Goal: Information Seeking & Learning: Learn about a topic

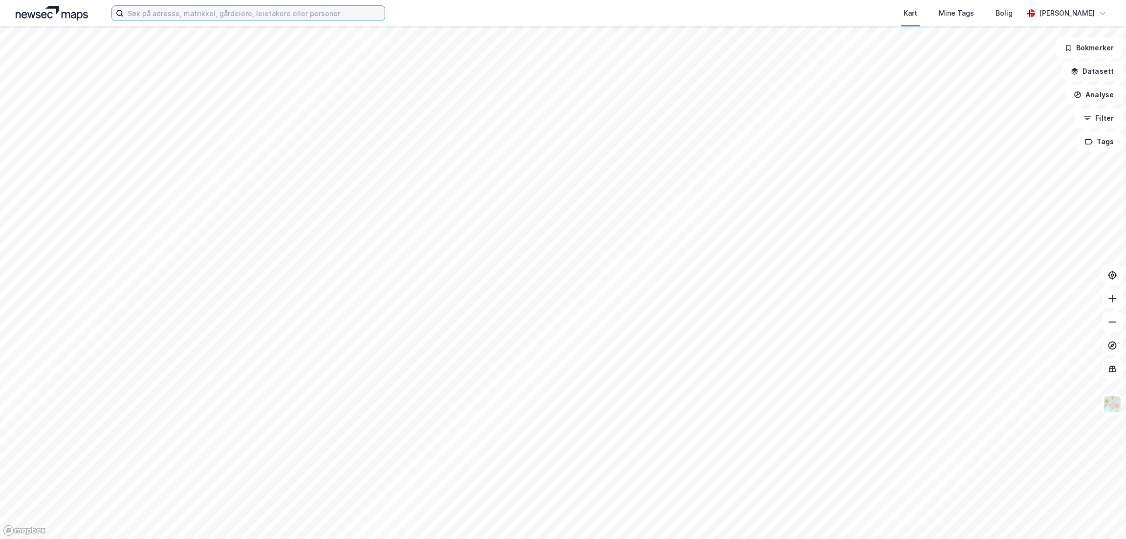
click at [197, 11] on input at bounding box center [254, 13] width 261 height 15
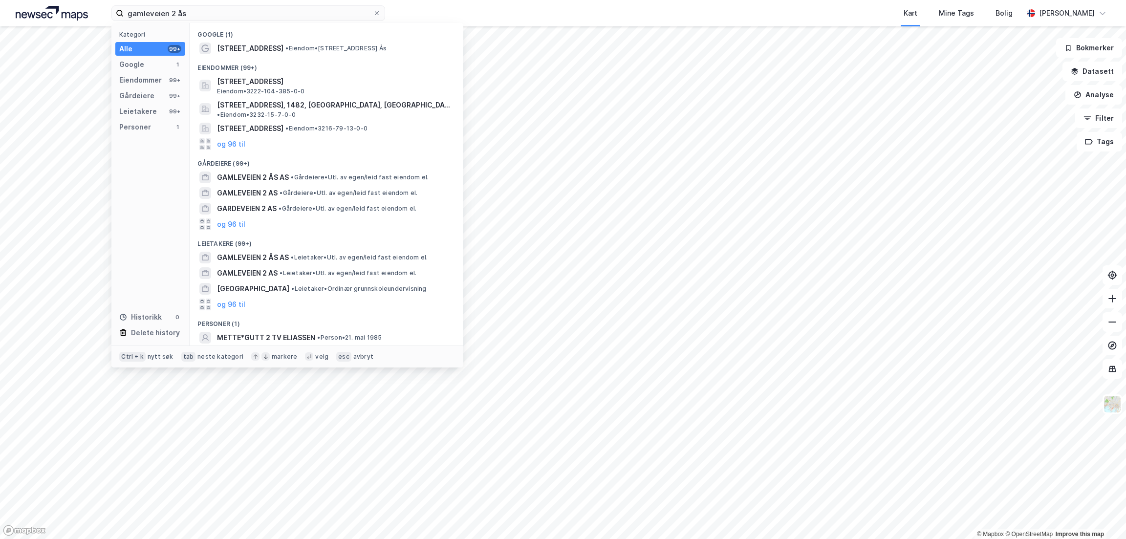
click at [236, 49] on span "[STREET_ADDRESS]" at bounding box center [250, 49] width 66 height 12
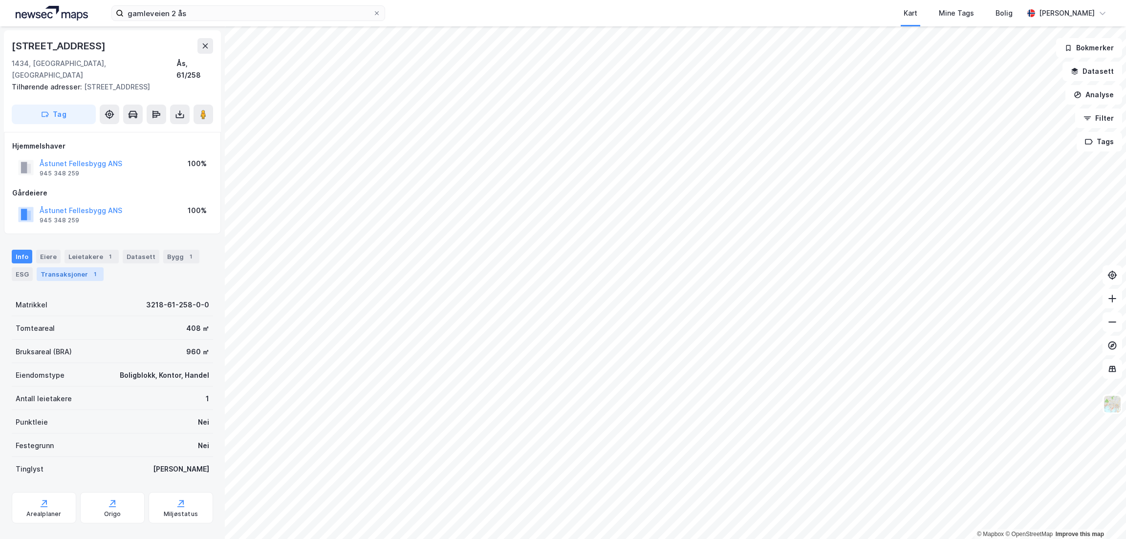
click at [72, 267] on div "Transaksjoner 1" at bounding box center [70, 274] width 67 height 14
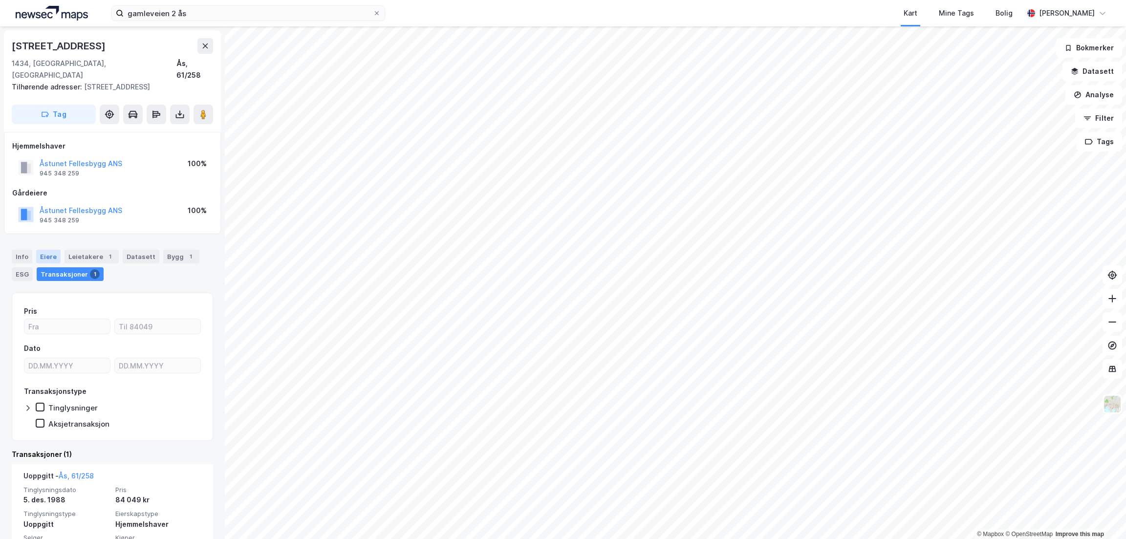
click at [47, 250] on div "Eiere" at bounding box center [48, 257] width 24 height 14
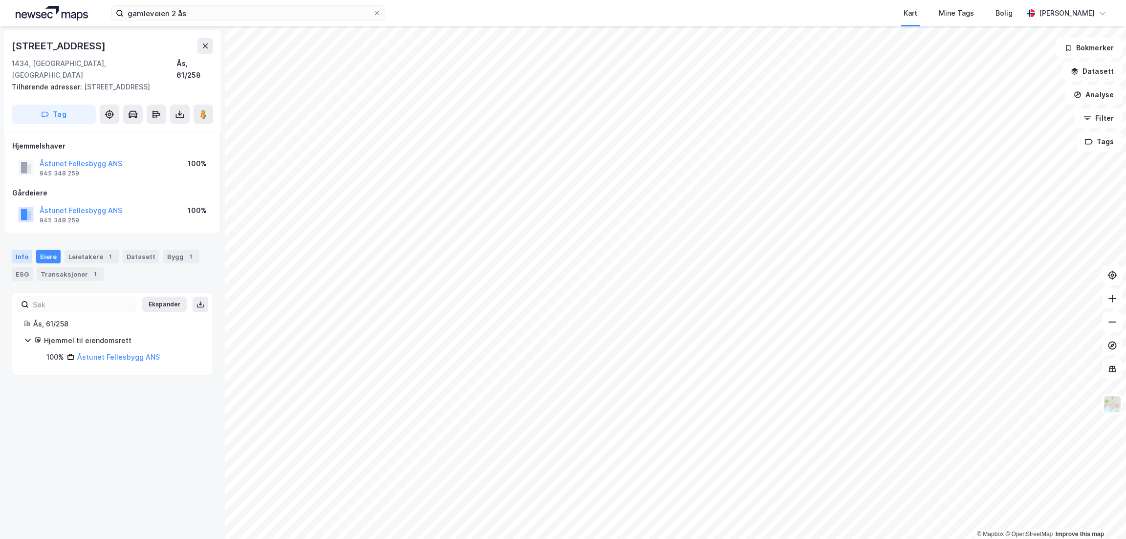
click at [22, 250] on div "Info" at bounding box center [22, 257] width 21 height 14
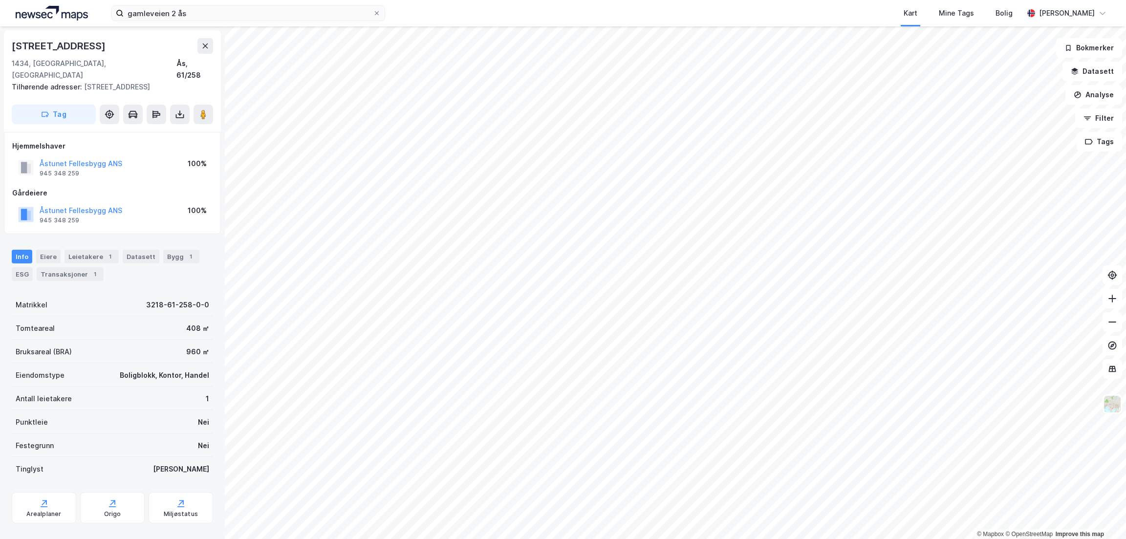
click at [134, 39] on div "[STREET_ADDRESS]" at bounding box center [112, 46] width 201 height 16
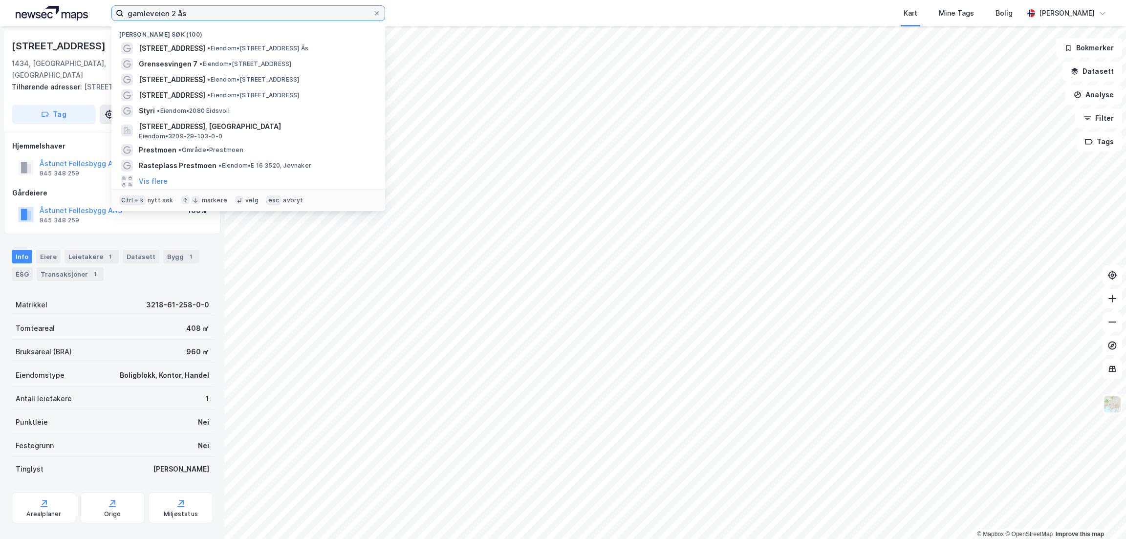
drag, startPoint x: 199, startPoint y: 16, endPoint x: 78, endPoint y: 15, distance: 121.7
click at [78, 15] on div "gamleveien 2 ås Nylige søk (100) [STREET_ADDRESS] • Eiendom • [STREET_ADDRESS] …" at bounding box center [563, 13] width 1126 height 26
type input "m"
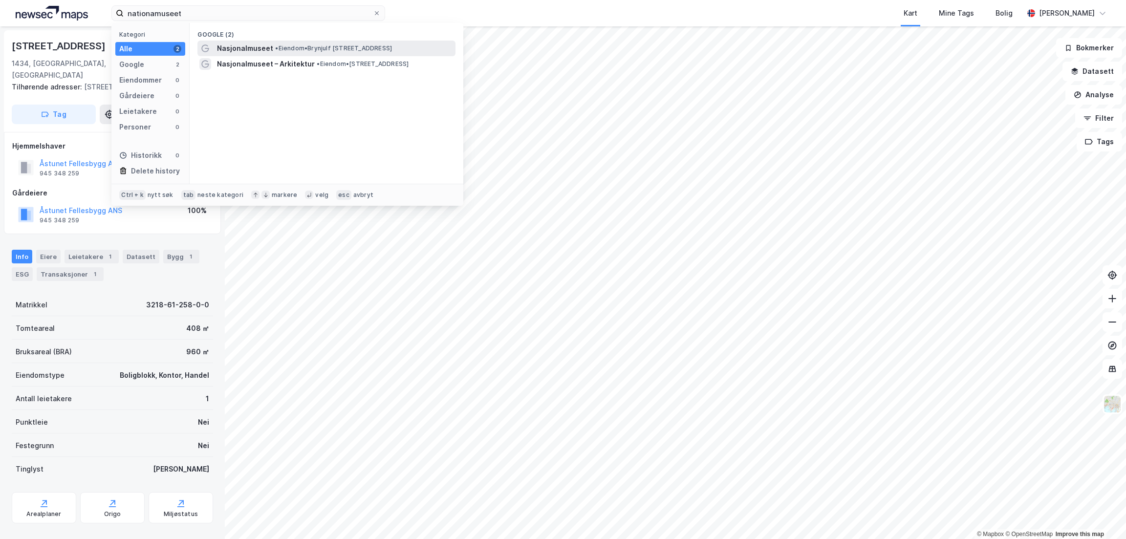
click at [269, 46] on span "Nasjonalmuseet" at bounding box center [245, 49] width 56 height 12
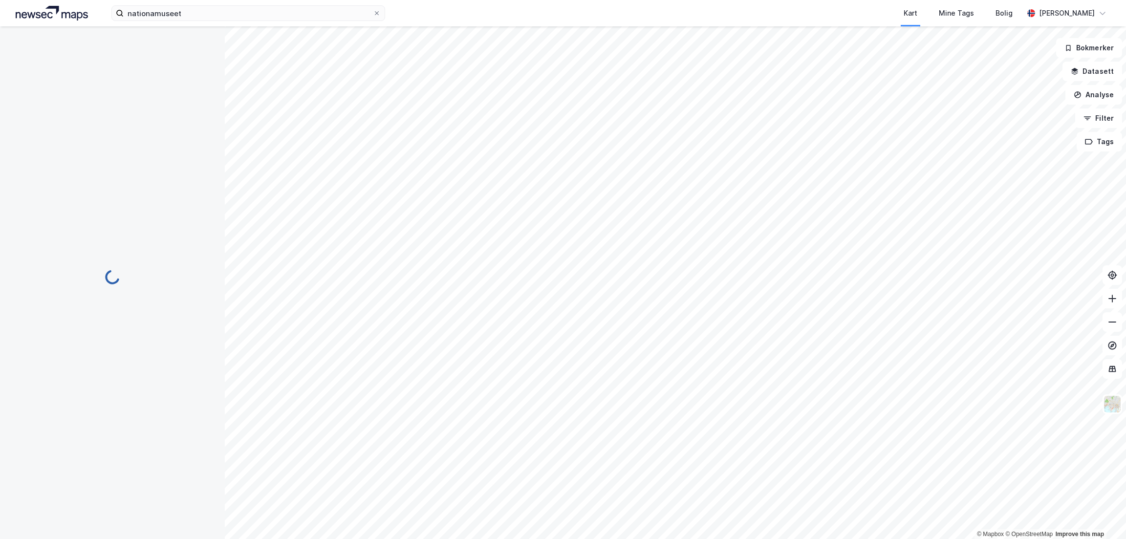
scroll to position [0, 0]
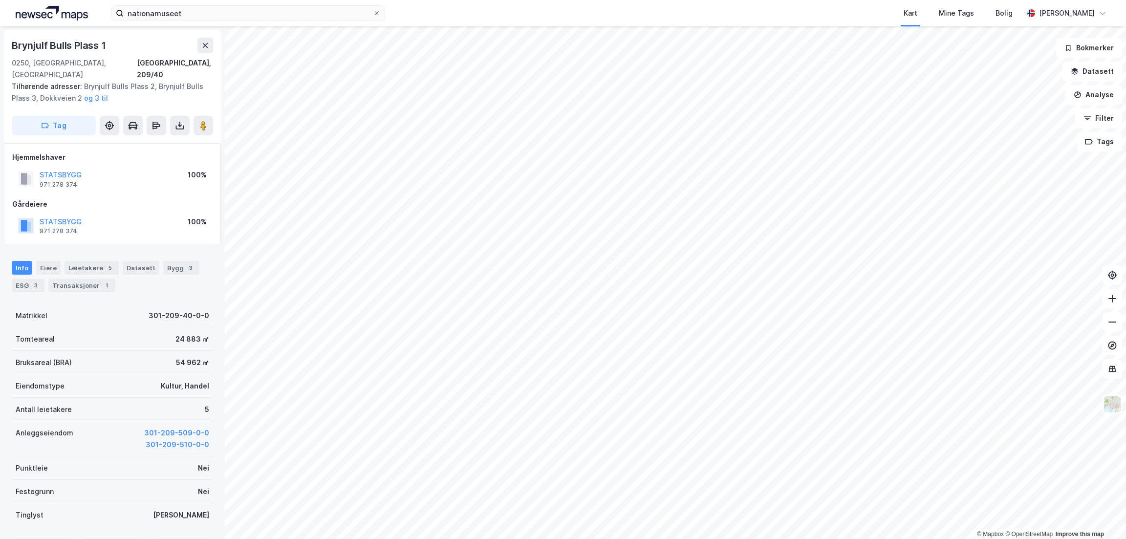
click at [143, 47] on div "Brynjulf Bulls Plass 1" at bounding box center [112, 46] width 201 height 16
click at [154, 14] on input "nationamuseet" at bounding box center [248, 13] width 249 height 15
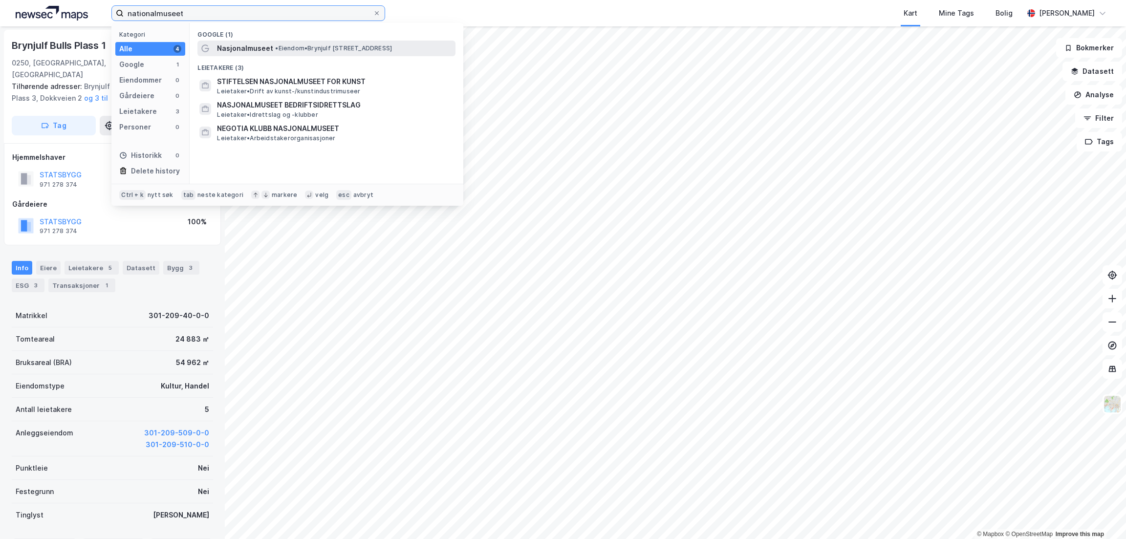
type input "nationalmuseet"
click at [254, 50] on span "Nasjonalmuseet" at bounding box center [245, 49] width 56 height 12
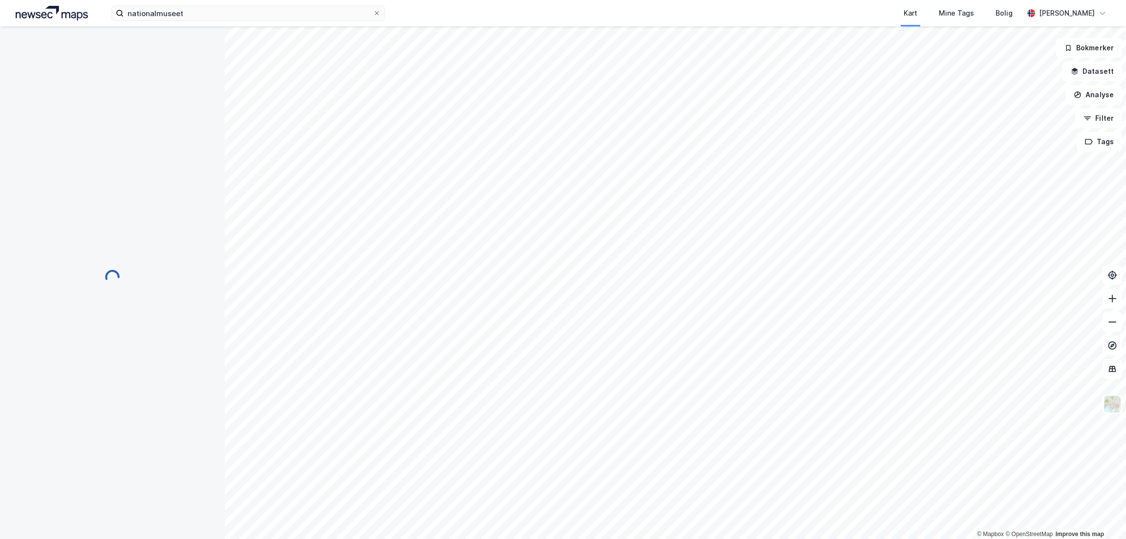
scroll to position [0, 0]
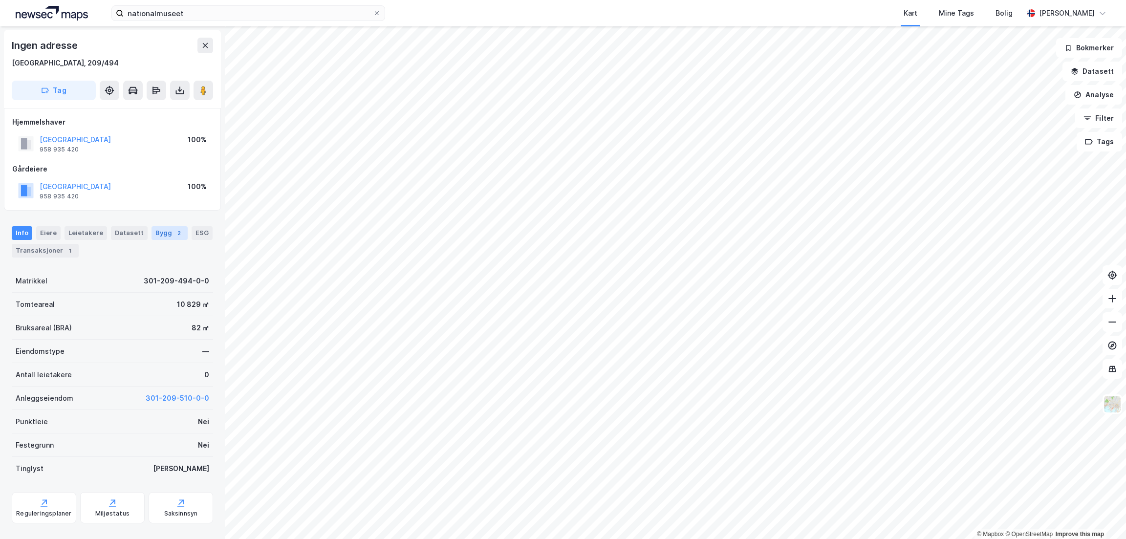
click at [155, 232] on div "Bygg 2" at bounding box center [170, 233] width 36 height 14
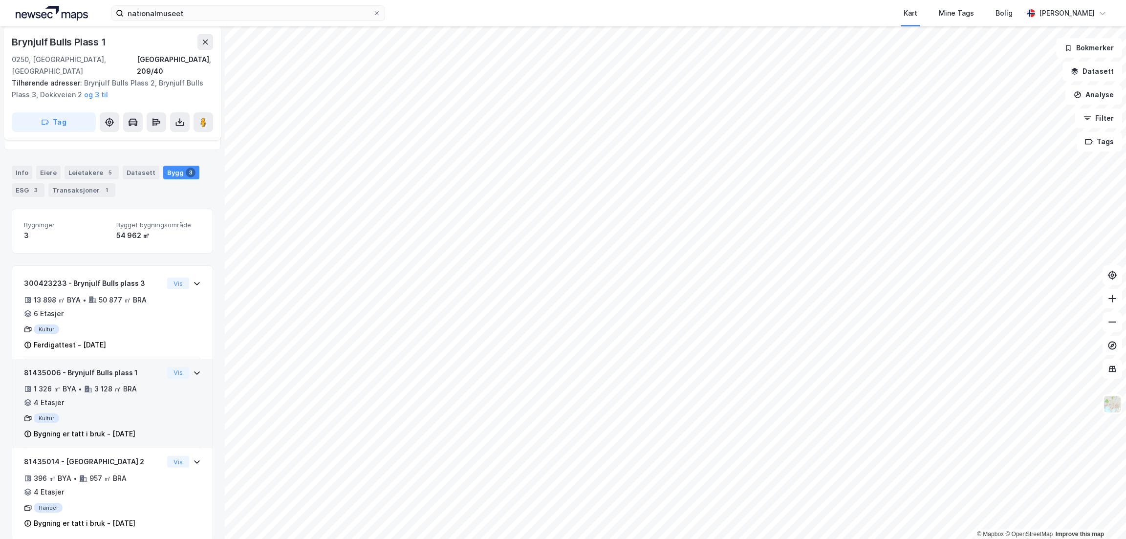
scroll to position [98, 0]
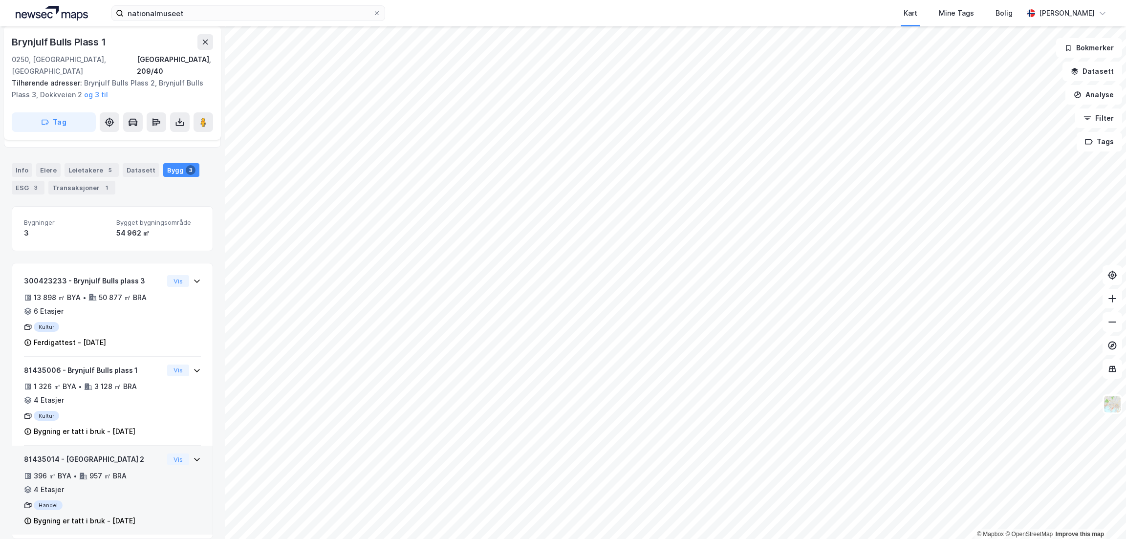
click at [135, 454] on div "81435014 - [GEOGRAPHIC_DATA] 2" at bounding box center [93, 460] width 139 height 12
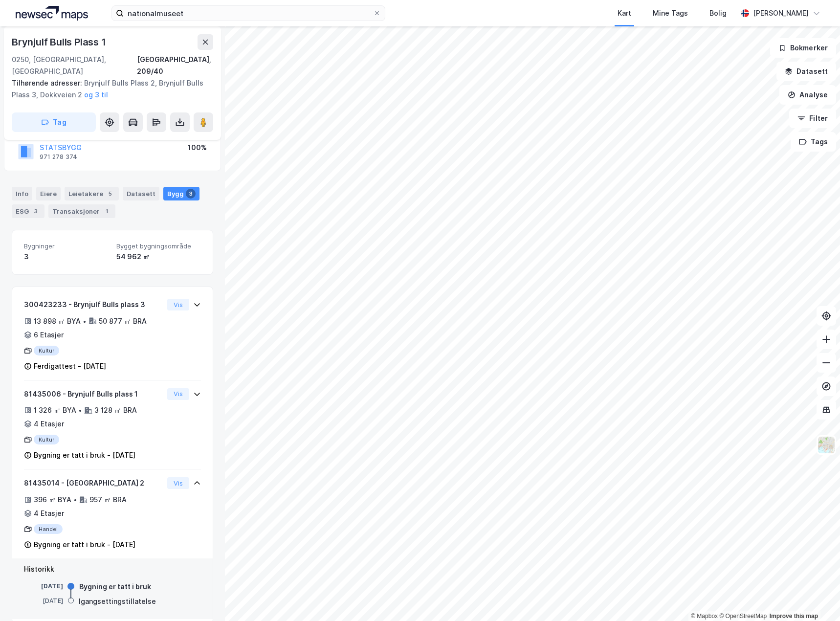
scroll to position [0, 0]
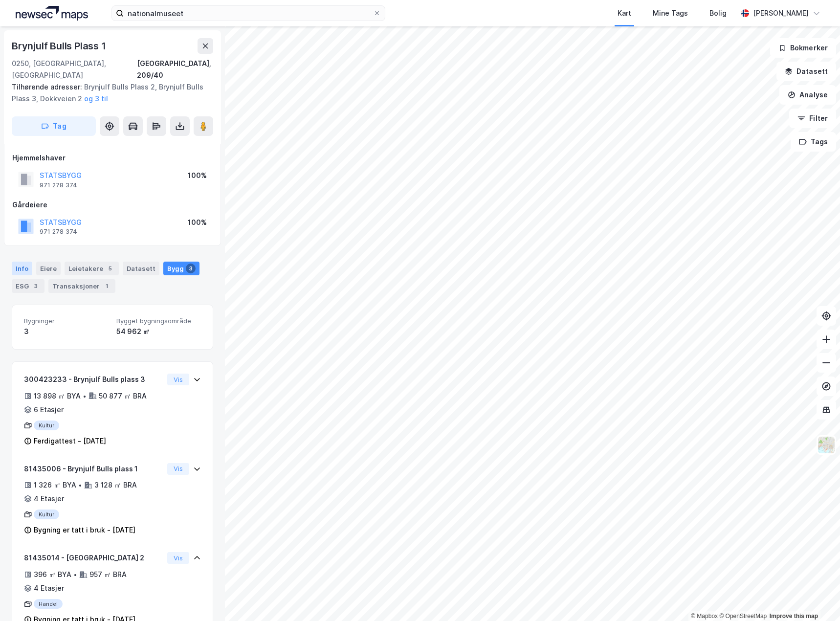
click at [24, 262] on div "Info" at bounding box center [22, 269] width 21 height 14
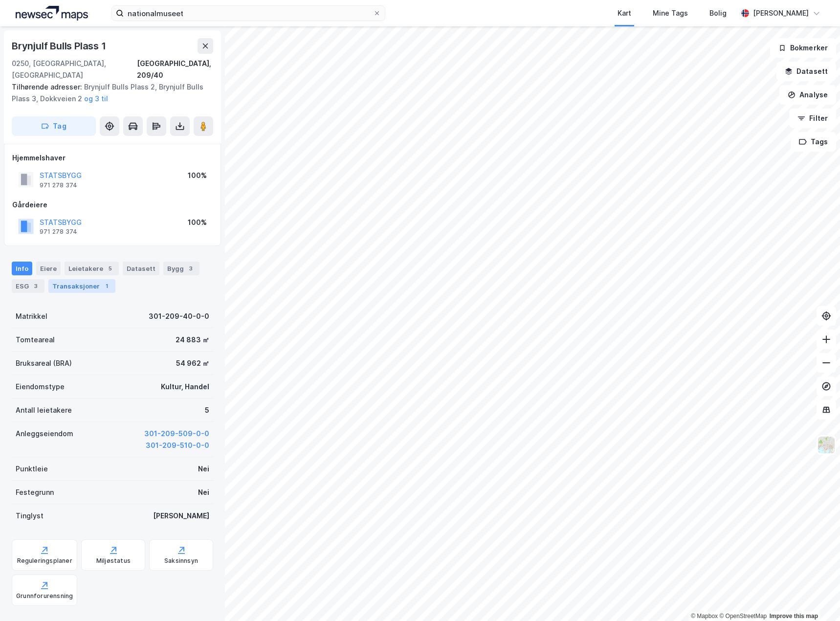
click at [78, 279] on div "Transaksjoner 1" at bounding box center [81, 286] width 67 height 14
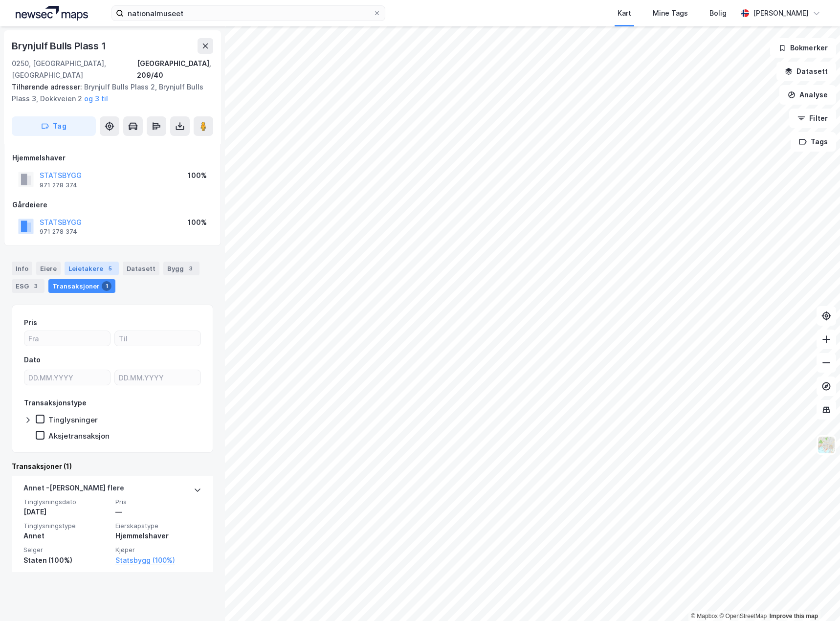
click at [89, 262] on div "Leietakere 5" at bounding box center [92, 269] width 54 height 14
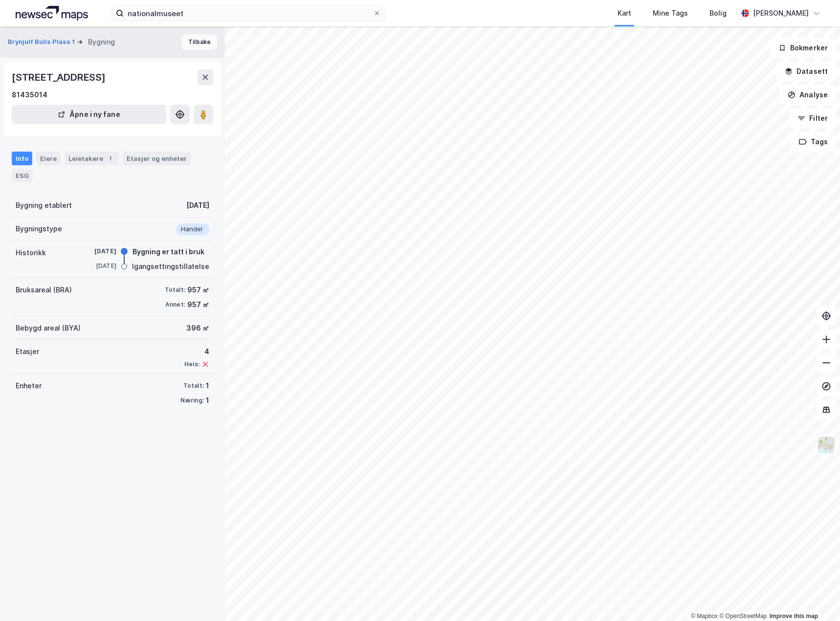
click at [187, 40] on button "Tilbake" at bounding box center [199, 42] width 35 height 16
drag, startPoint x: 198, startPoint y: 45, endPoint x: 196, endPoint y: 25, distance: 19.7
click at [197, 45] on button "Tilbake" at bounding box center [199, 42] width 35 height 16
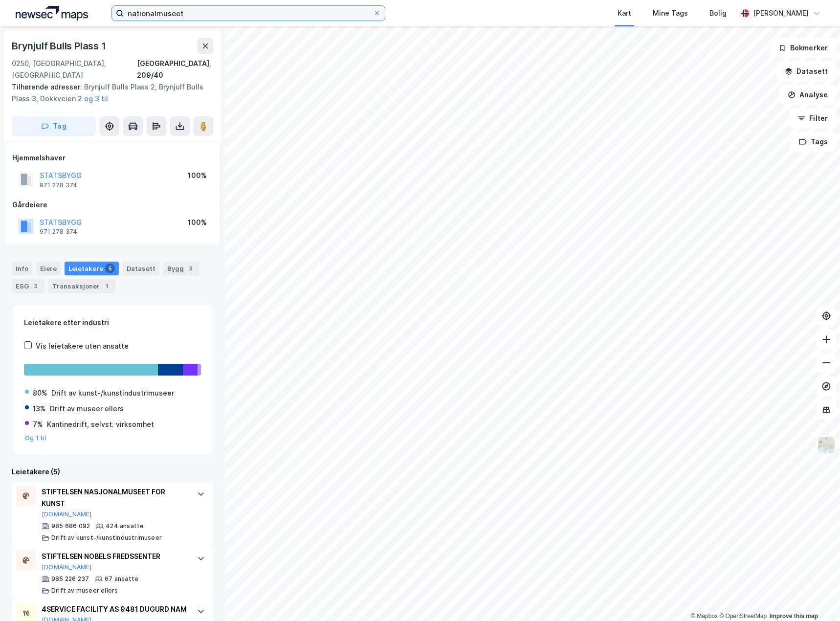
click at [195, 18] on input "nationalmuseet" at bounding box center [248, 13] width 249 height 15
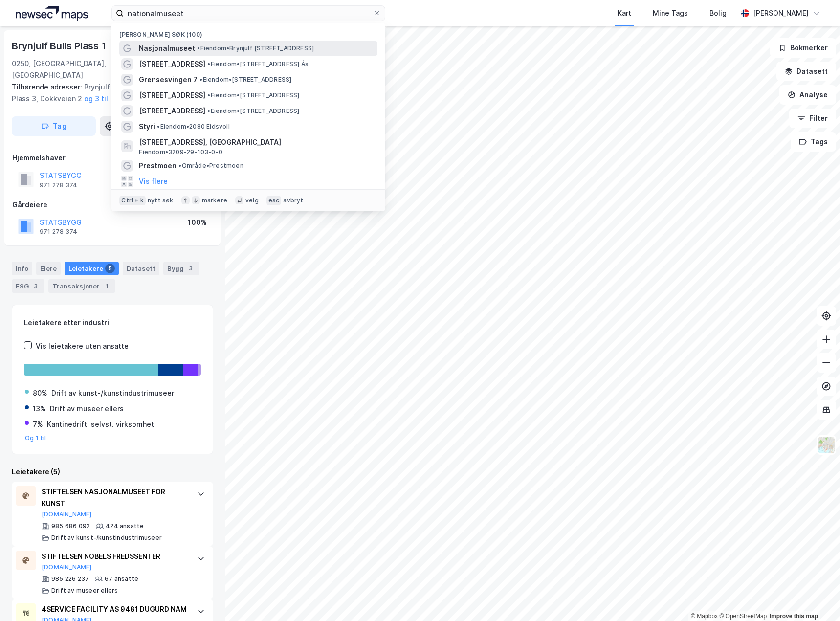
click at [204, 43] on div "Nasjonalmuseet • Eiendom • [STREET_ADDRESS]" at bounding box center [257, 49] width 237 height 12
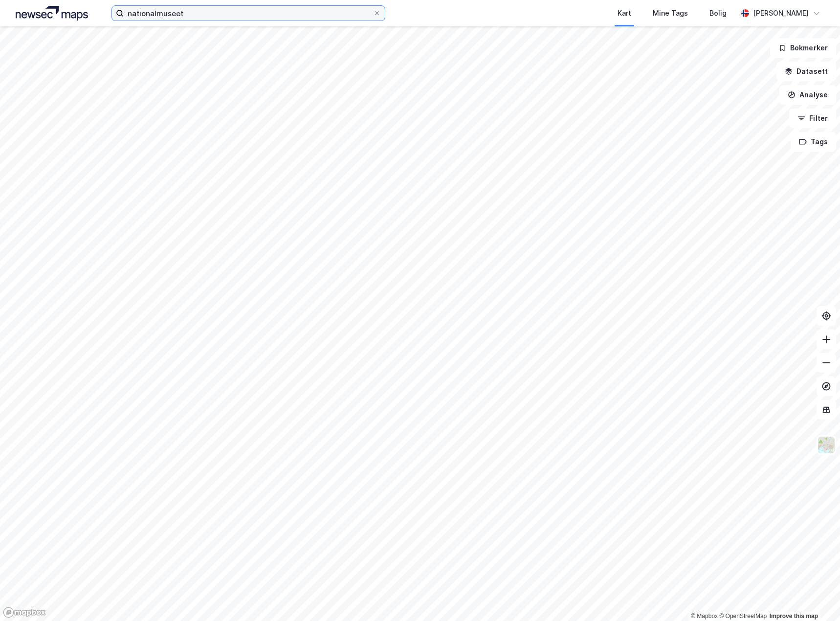
click at [201, 19] on input "nationalmuseet" at bounding box center [248, 13] width 249 height 15
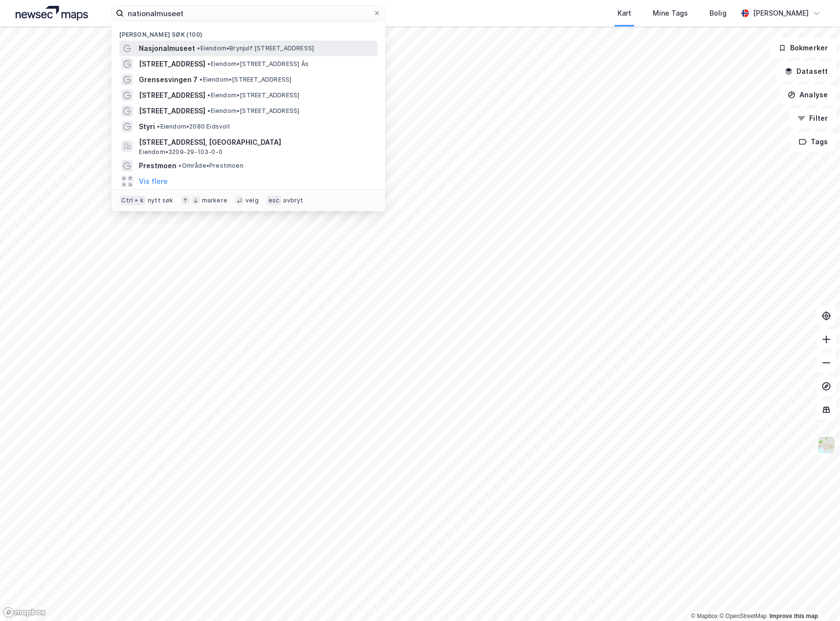
click at [225, 50] on span "• Eiendom • [STREET_ADDRESS]" at bounding box center [255, 48] width 117 height 8
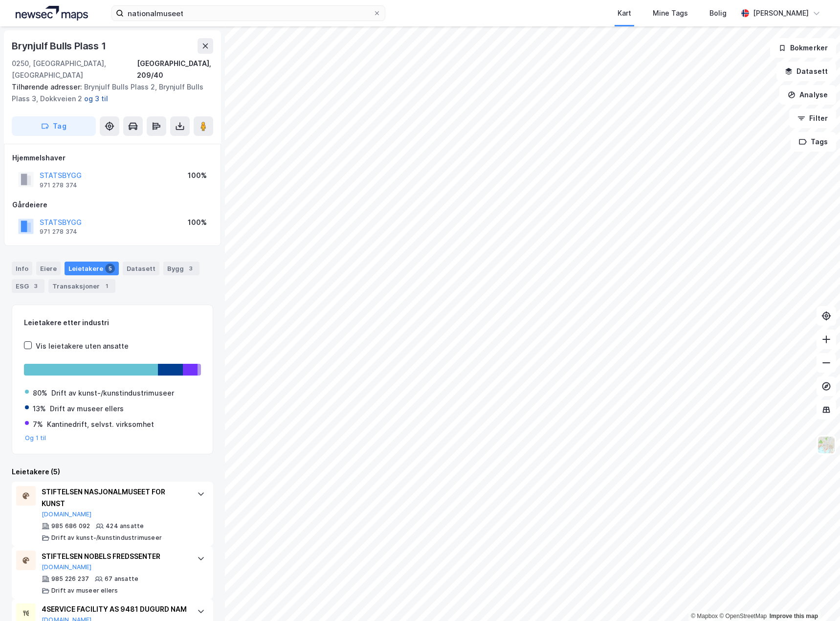
click at [0, 0] on button "og 3 til" at bounding box center [0, 0] width 0 height 0
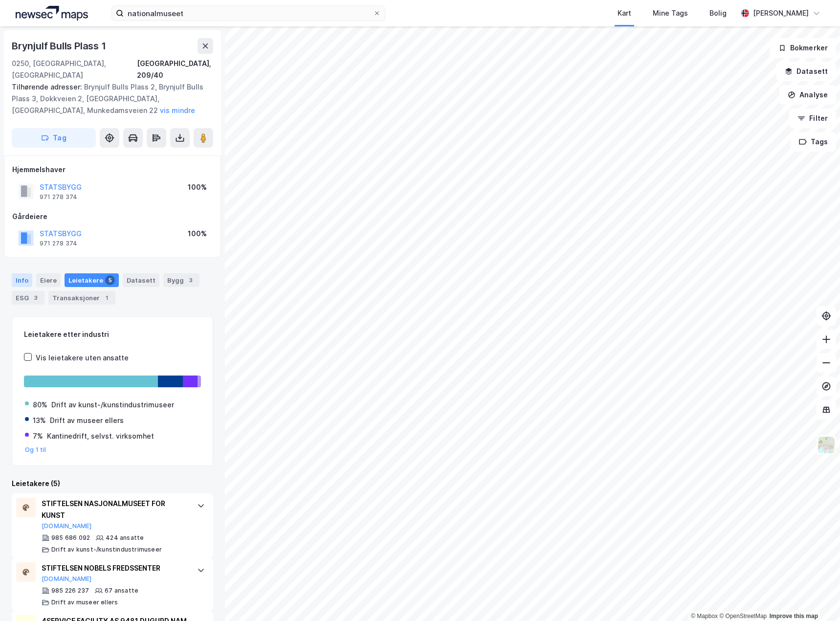
click at [28, 273] on div "Info" at bounding box center [22, 280] width 21 height 14
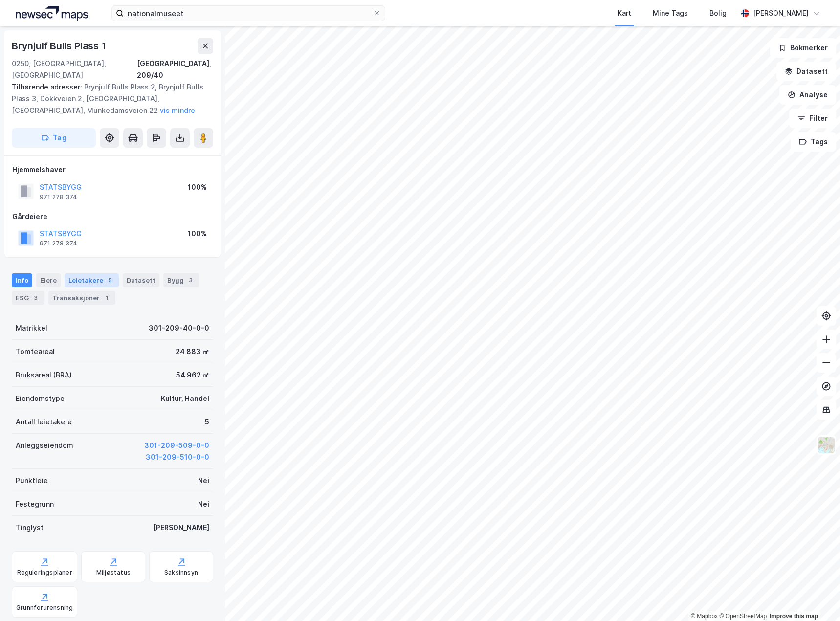
click at [87, 273] on div "Leietakere 5" at bounding box center [92, 280] width 54 height 14
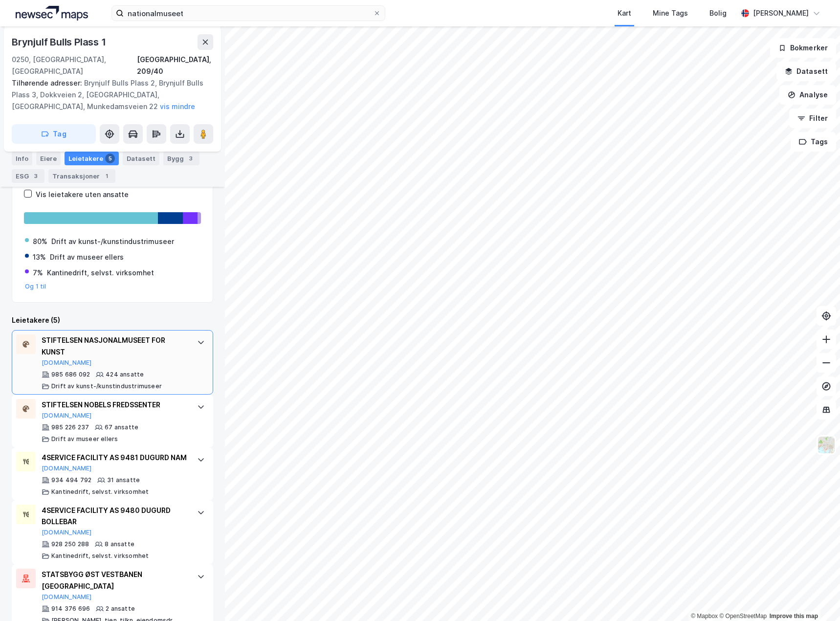
scroll to position [172, 0]
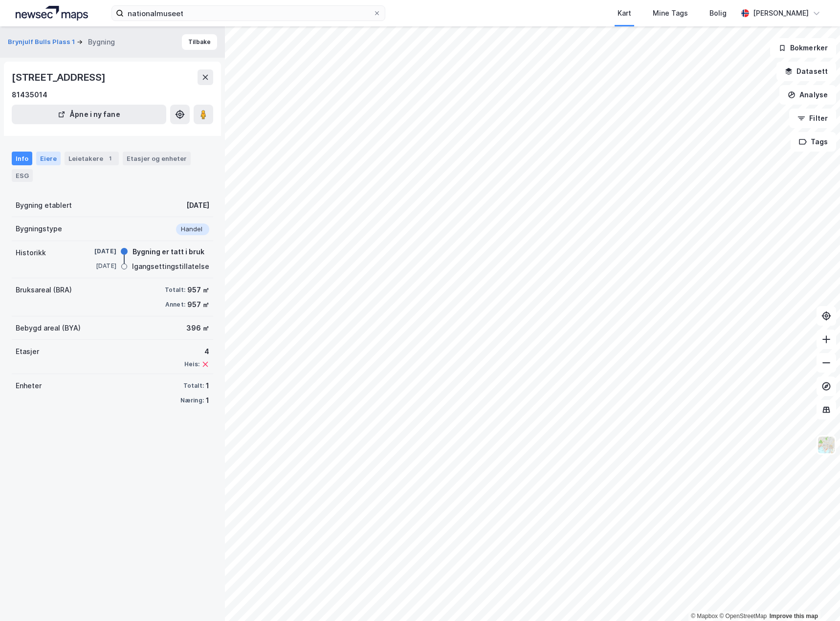
click at [50, 161] on div "Eiere" at bounding box center [48, 159] width 24 height 14
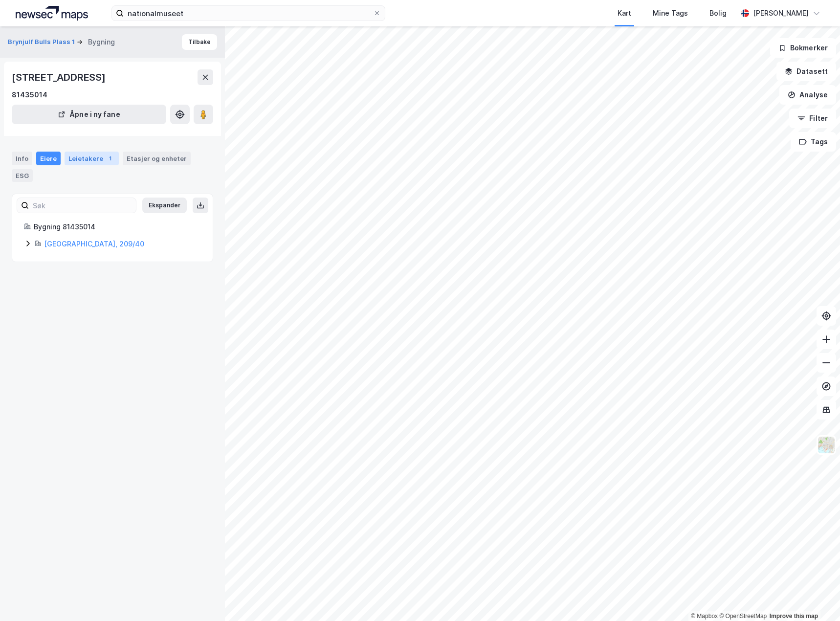
click at [89, 159] on div "Leietakere 1" at bounding box center [92, 159] width 54 height 14
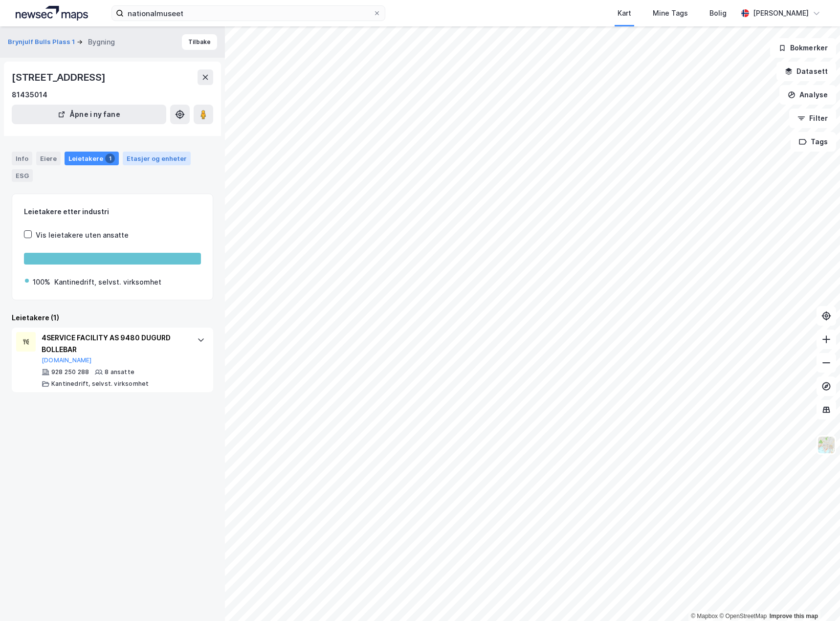
click at [140, 160] on div "Etasjer og enheter" at bounding box center [157, 158] width 60 height 9
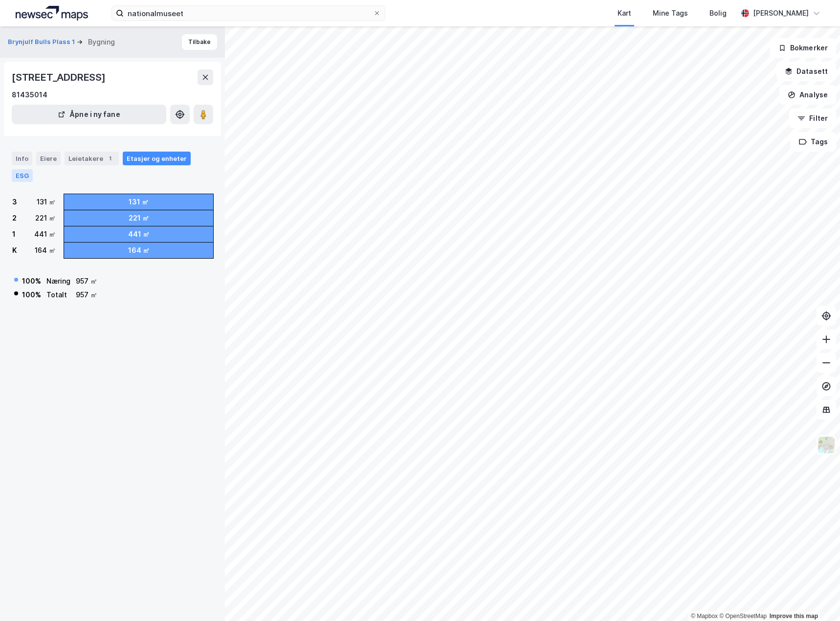
click at [13, 179] on div "ESG" at bounding box center [22, 175] width 21 height 13
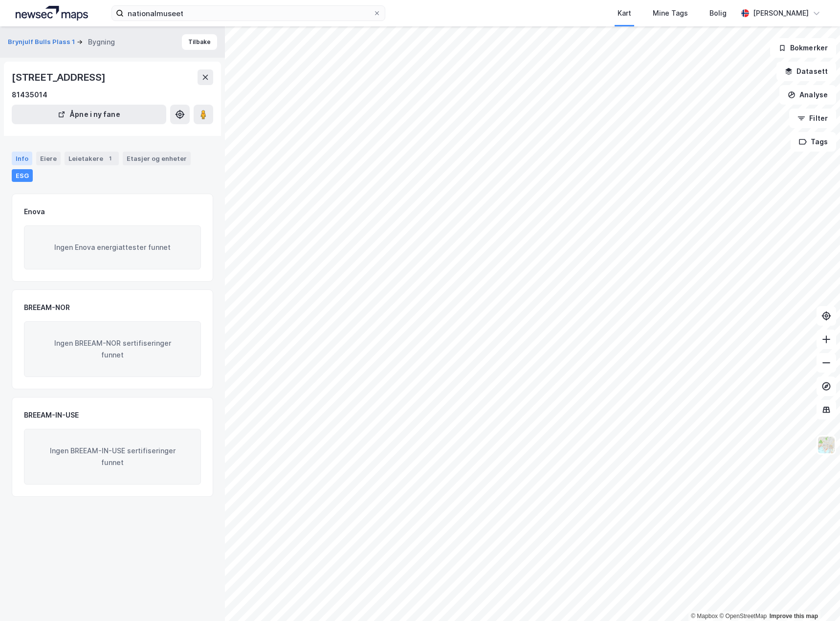
click at [21, 161] on div "Info" at bounding box center [22, 159] width 21 height 14
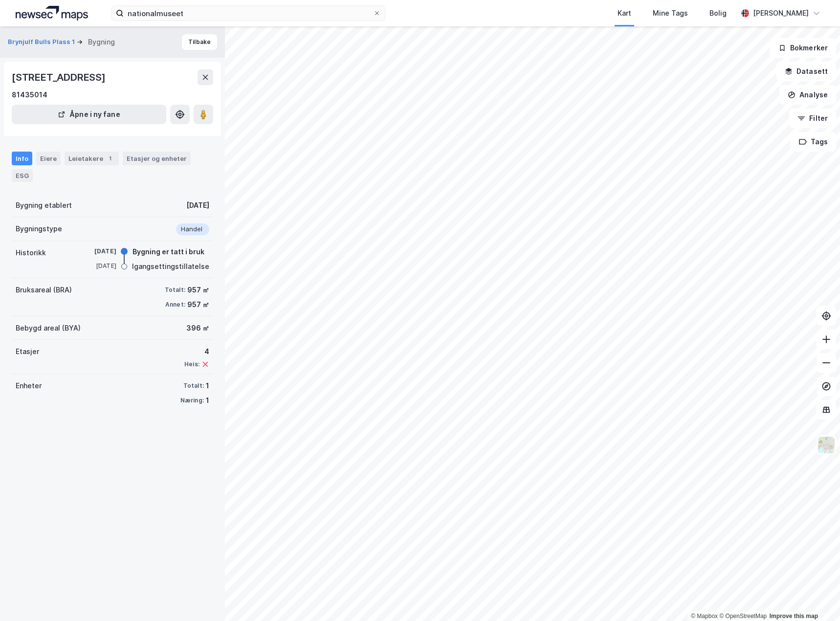
drag, startPoint x: 82, startPoint y: 479, endPoint x: 130, endPoint y: 259, distance: 224.7
click at [85, 470] on div "Brynjulf Bulls Plass 1 Bygning Tilbake Brynjulf [STREET_ADDRESS] 81435014 Åpne …" at bounding box center [112, 323] width 225 height 594
click at [186, 42] on button "Tilbake" at bounding box center [199, 42] width 35 height 16
